Goal: Check status: Check status

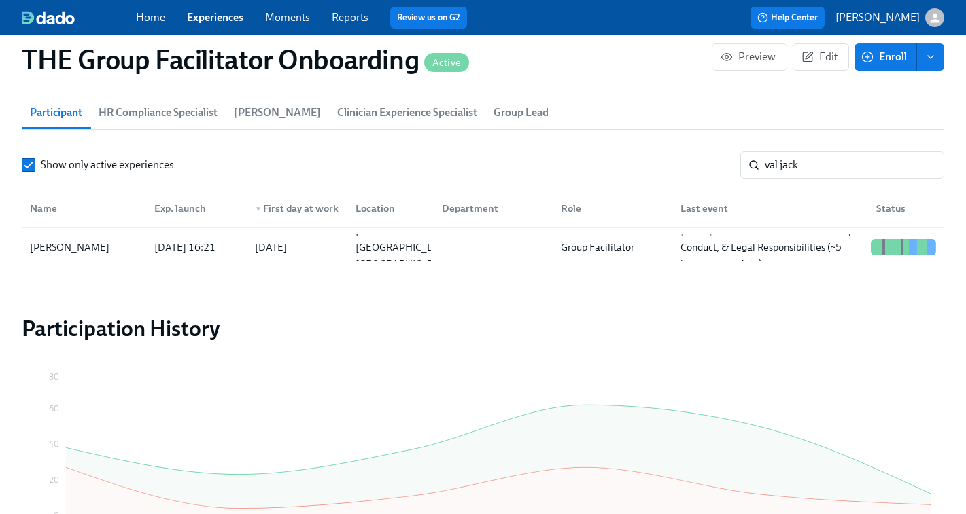
scroll to position [0, 20109]
click at [823, 177] on input "val jack" at bounding box center [853, 165] width 179 height 27
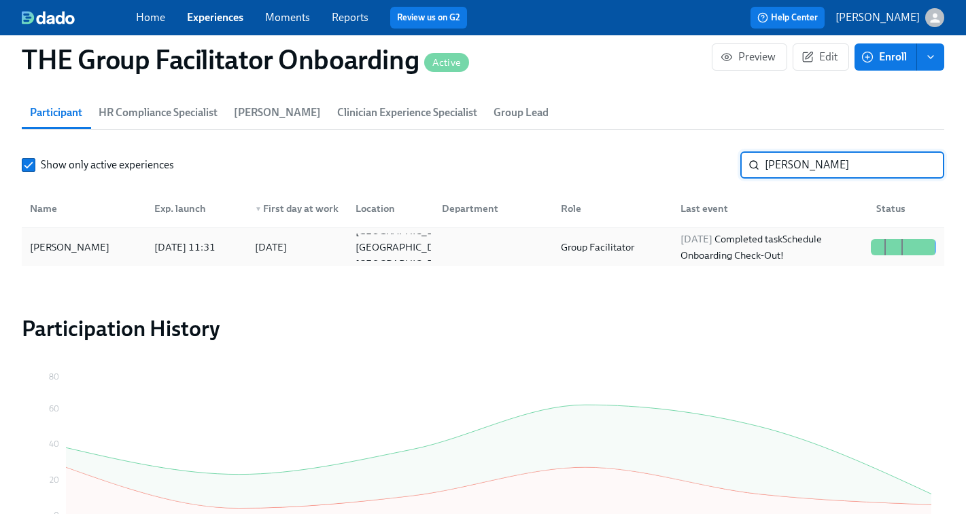
type input "[PERSON_NAME]"
click at [834, 247] on div "[DATE] Completed task Schedule Onboarding Check-Out!" at bounding box center [770, 247] width 190 height 33
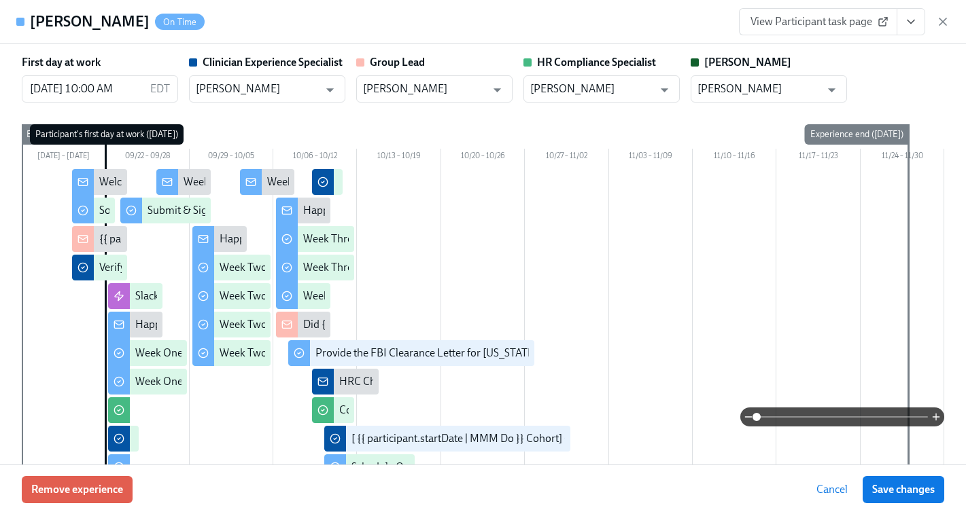
click at [915, 31] on button "View task page" at bounding box center [910, 21] width 29 height 27
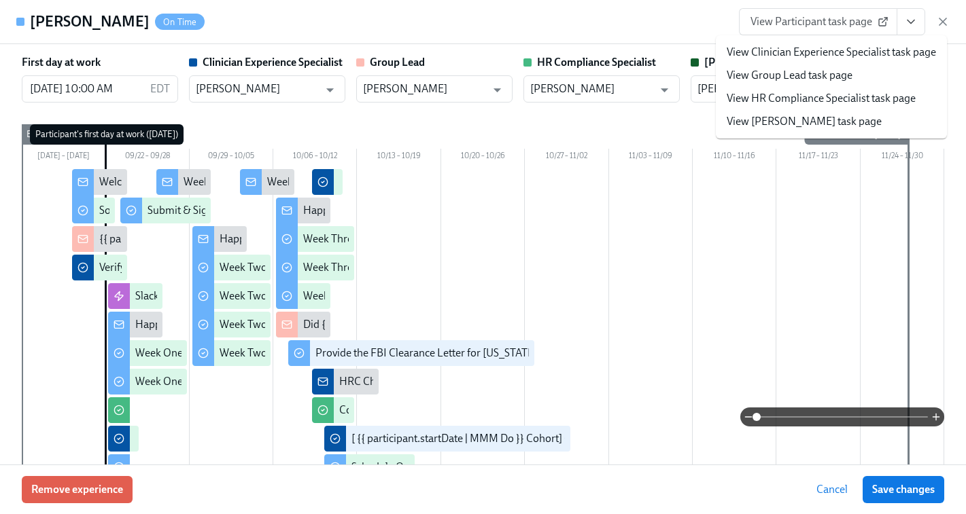
click at [849, 54] on link "View Clinician Experience Specialist task page" at bounding box center [830, 52] width 209 height 15
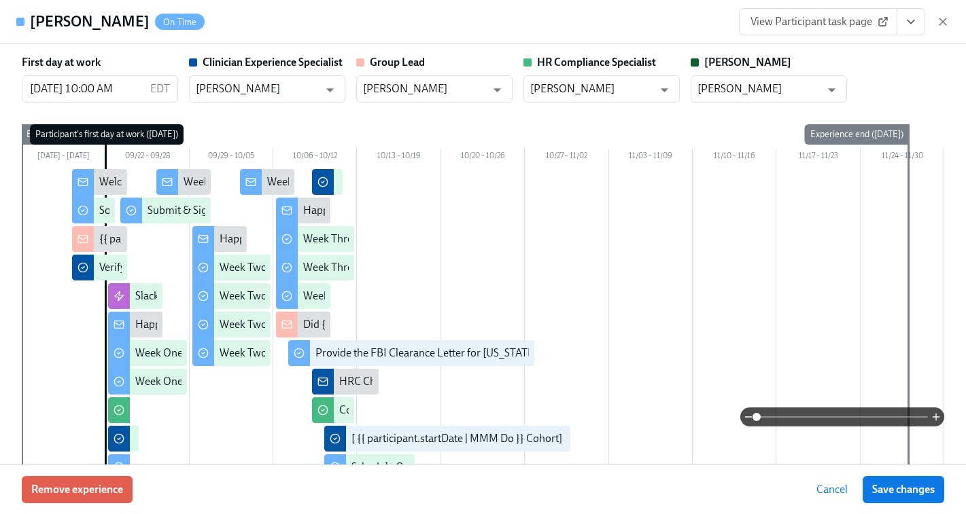
click at [944, 21] on icon "button" at bounding box center [943, 22] width 14 height 14
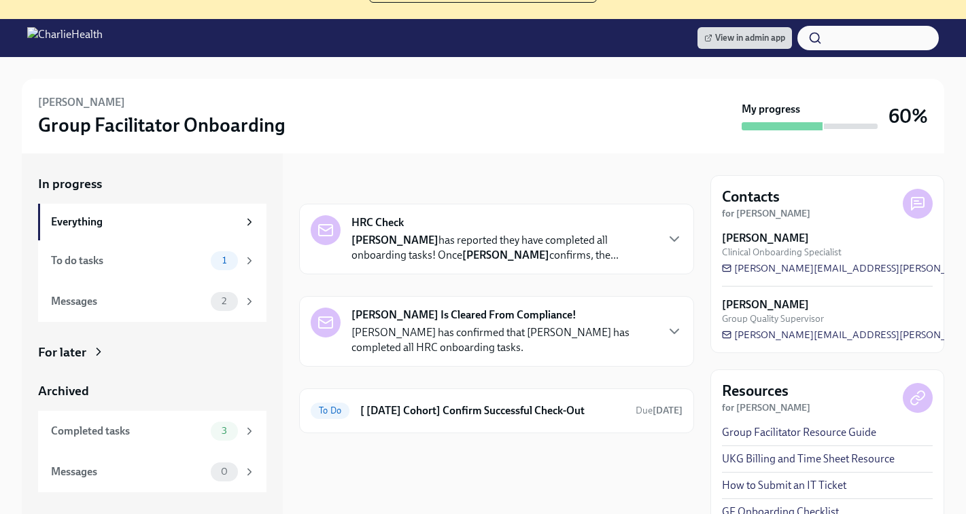
scroll to position [153, 0]
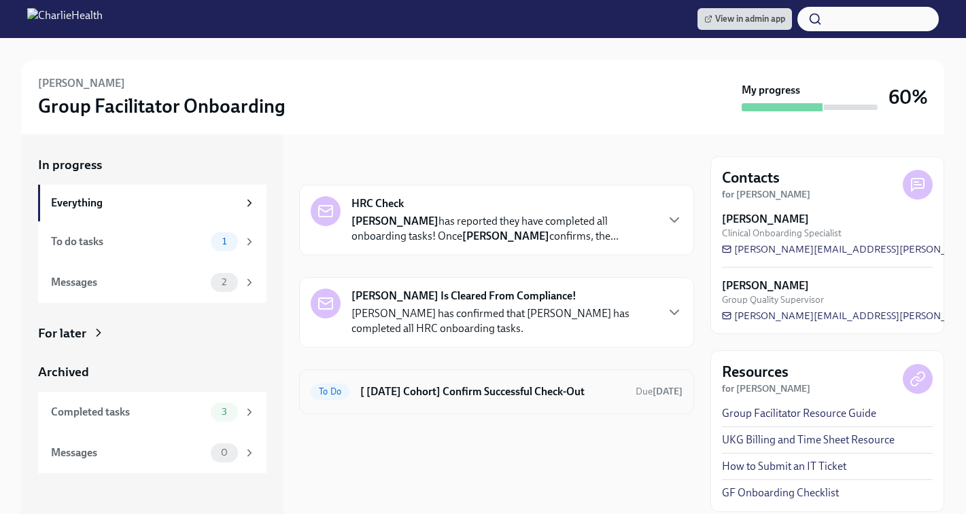
click at [428, 395] on h6 "[ [DATE] Cohort] Confirm Successful Check-Out" at bounding box center [492, 392] width 264 height 15
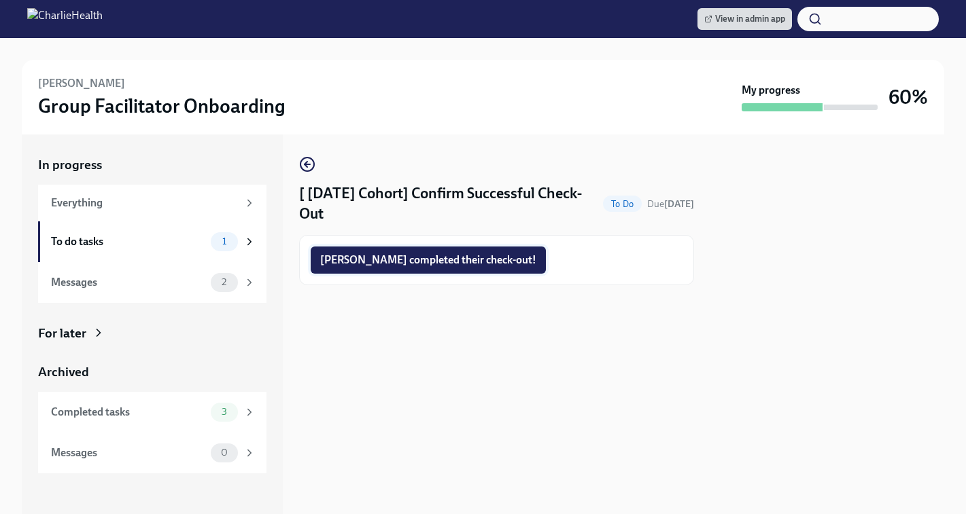
click at [391, 260] on span "Lesley completed their check-out!" at bounding box center [428, 260] width 216 height 14
